Goal: Information Seeking & Learning: Learn about a topic

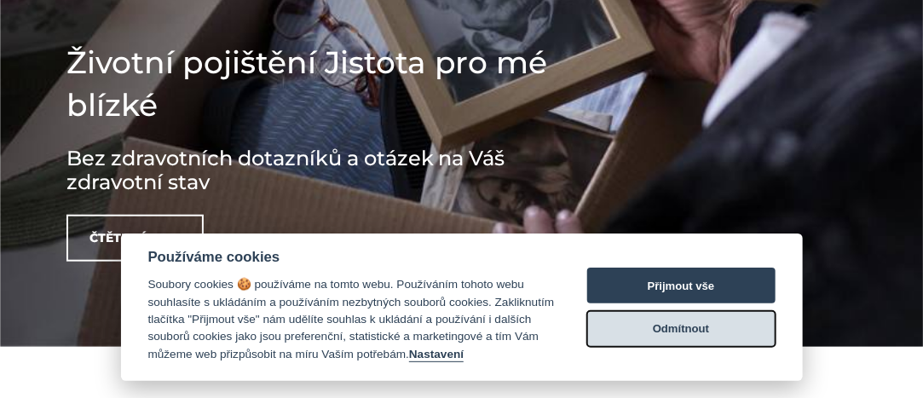
click at [671, 329] on button "Odmítnout" at bounding box center [681, 329] width 188 height 36
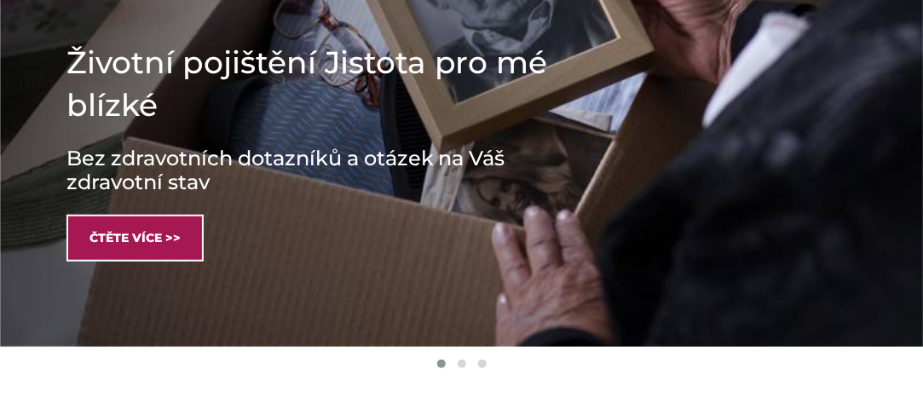
click at [154, 242] on link "Čtěte více >>" at bounding box center [134, 238] width 137 height 47
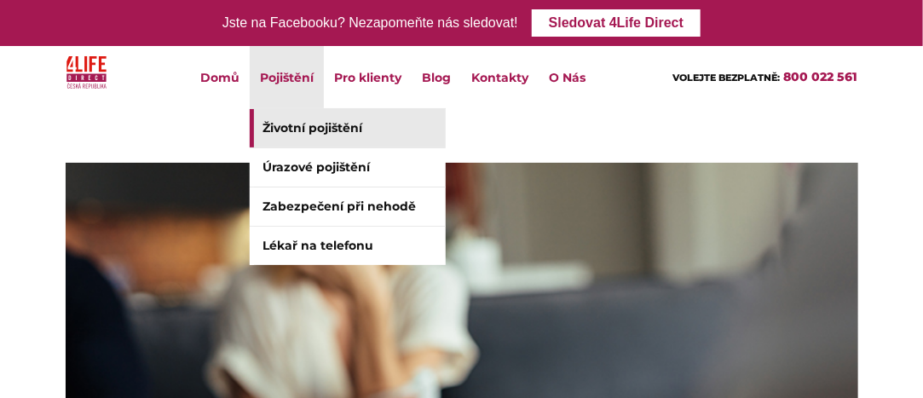
click at [316, 127] on link "Životní pojištění" at bounding box center [348, 128] width 196 height 38
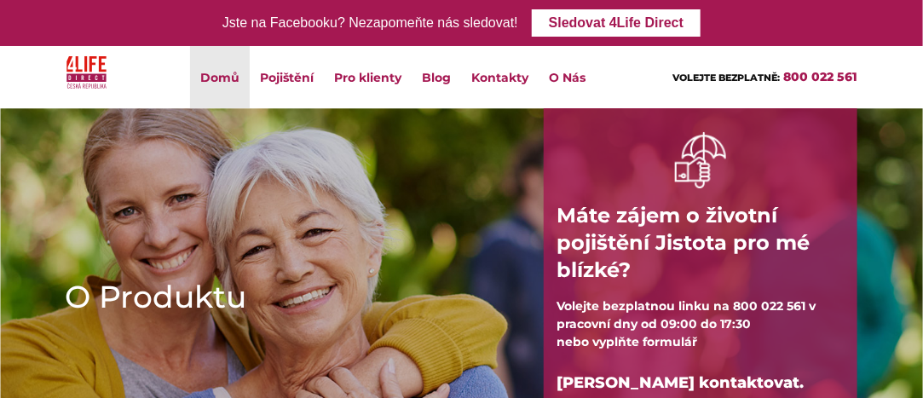
click at [225, 78] on link "Domů" at bounding box center [220, 77] width 60 height 62
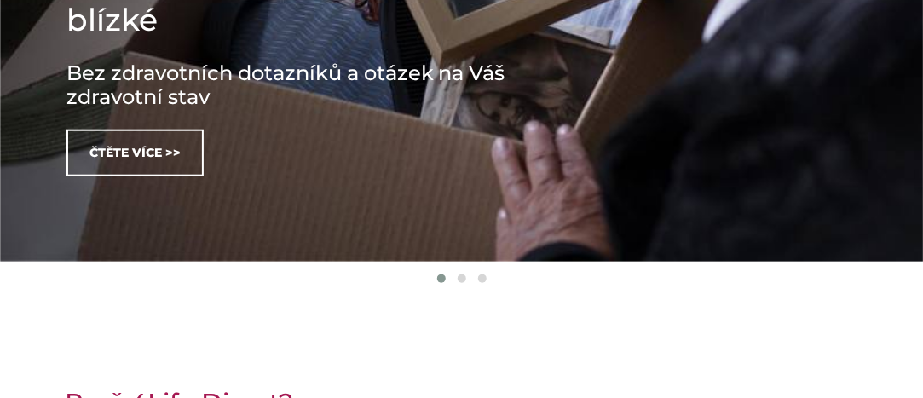
scroll to position [426, 0]
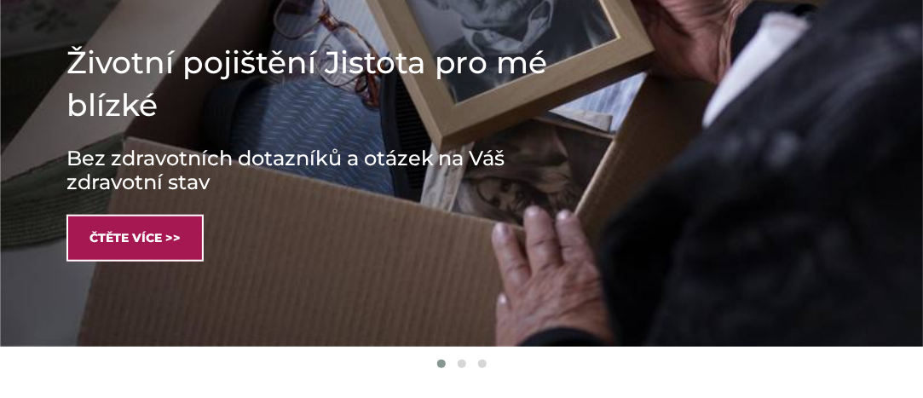
click at [167, 240] on link "Čtěte více >>" at bounding box center [134, 238] width 137 height 47
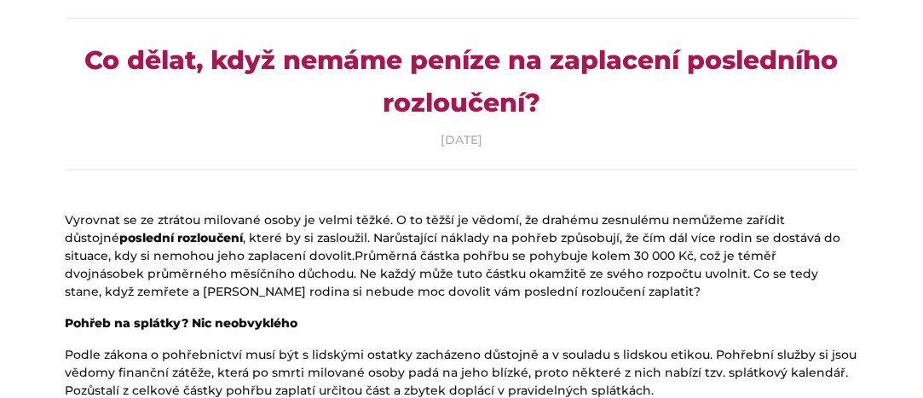
scroll to position [682, 0]
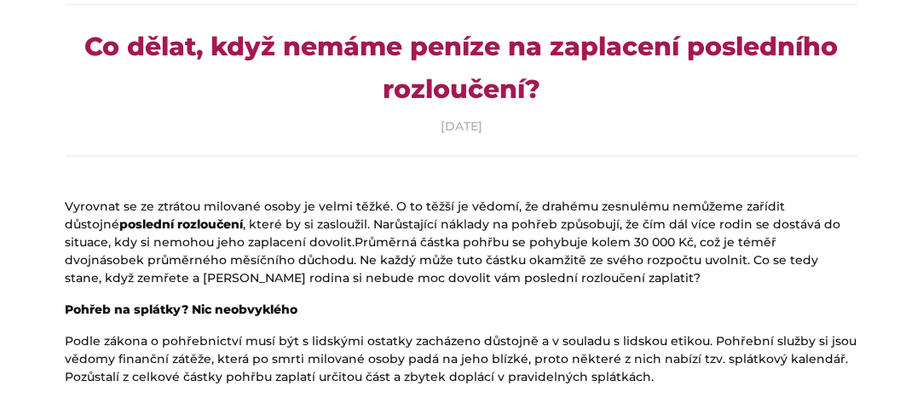
click at [301, 118] on div "[DATE]" at bounding box center [462, 127] width 793 height 18
